Goal: Transaction & Acquisition: Obtain resource

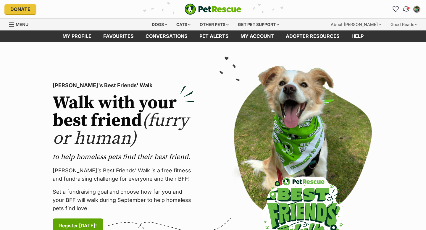
click at [408, 11] on img "Conversations" at bounding box center [406, 9] width 8 height 8
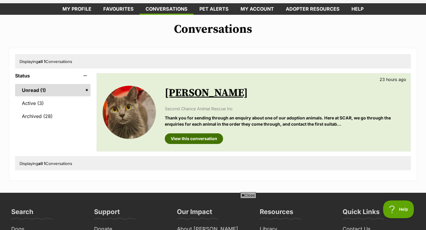
click at [187, 137] on link "View this conversation" at bounding box center [194, 138] width 58 height 11
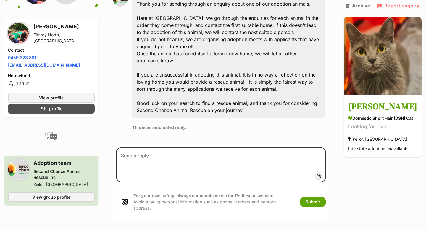
scroll to position [259, 0]
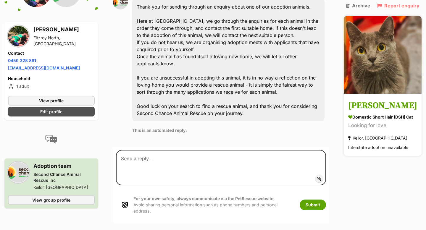
click at [356, 103] on h3 "Vera" at bounding box center [382, 105] width 69 height 13
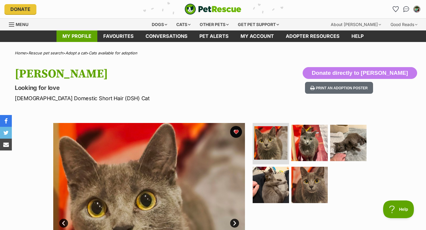
click at [67, 34] on link "My profile" at bounding box center [77, 36] width 41 height 12
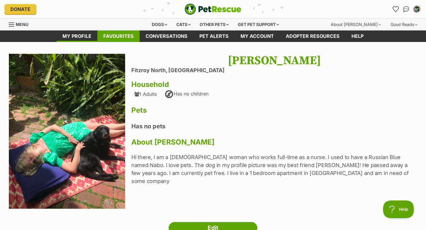
click at [110, 37] on link "Favourites" at bounding box center [118, 36] width 42 height 12
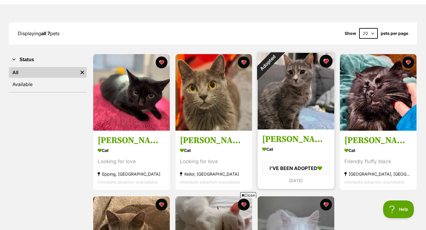
click at [325, 60] on button "favourite" at bounding box center [326, 61] width 13 height 13
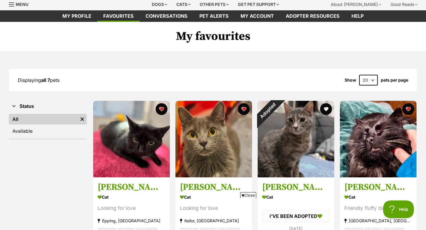
scroll to position [23, 0]
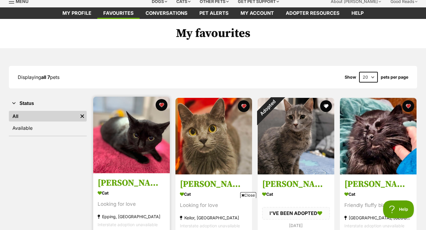
click at [136, 142] on img at bounding box center [131, 135] width 77 height 77
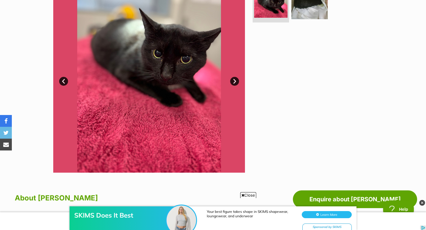
scroll to position [61, 0]
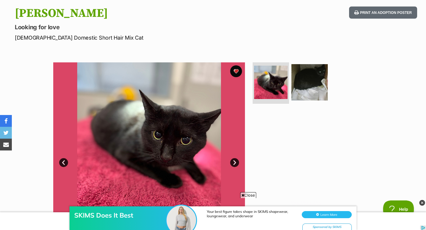
click at [238, 163] on link "Next" at bounding box center [234, 162] width 9 height 9
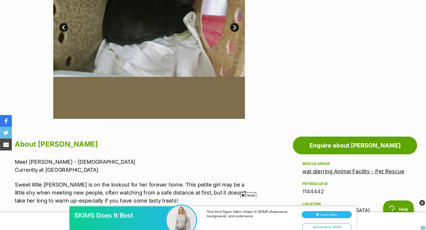
scroll to position [200, 0]
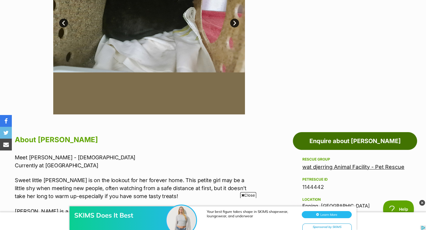
click at [325, 146] on link "Enquire about Maddie" at bounding box center [355, 141] width 124 height 18
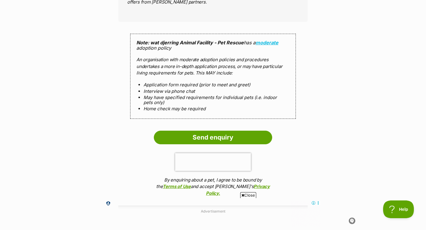
scroll to position [571, 0]
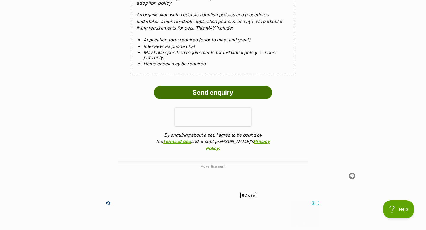
click at [203, 92] on input "Send enquiry" at bounding box center [213, 93] width 118 height 14
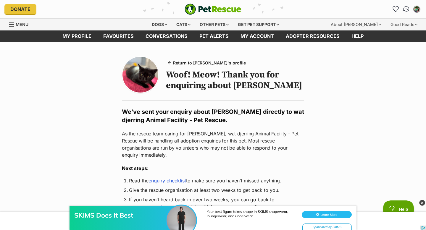
click at [402, 9] on link "Conversations" at bounding box center [406, 9] width 12 height 12
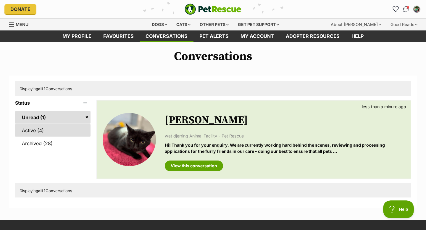
click at [42, 128] on link "Active (4)" at bounding box center [52, 130] width 75 height 12
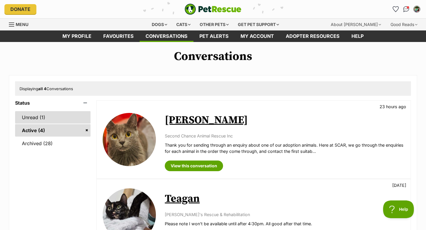
click at [59, 117] on link "Unread (1)" at bounding box center [52, 117] width 75 height 12
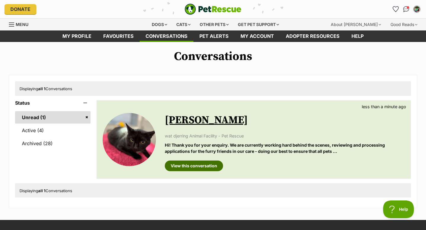
click at [186, 164] on link "View this conversation" at bounding box center [194, 166] width 58 height 11
